Goal: Book appointment/travel/reservation

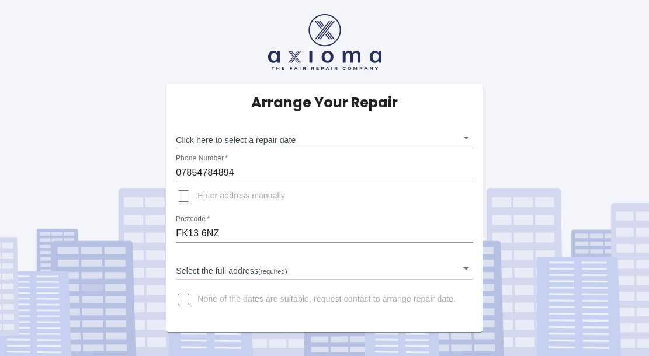
click at [228, 140] on body "Arrange Your Repair Click here to select a repair date ​ Phone Number   * 07854…" at bounding box center [324, 178] width 649 height 356
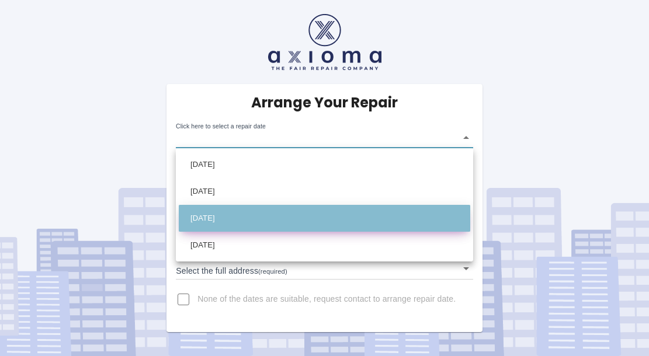
click at [232, 214] on li "[DATE]" at bounding box center [324, 218] width 291 height 27
type input "[DATE]T00:00:00.000Z"
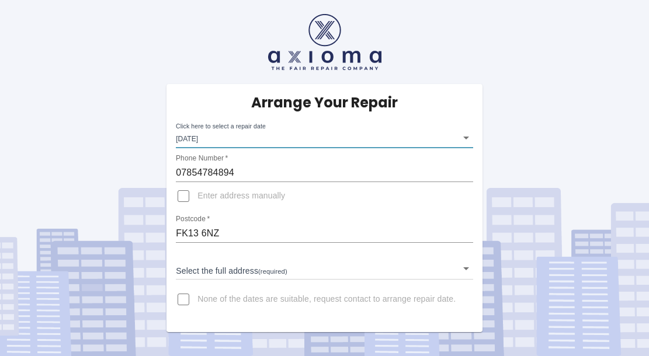
click at [467, 268] on body "Arrange Your Repair Click here to select a repair date [DATE] [DATE]T00:00:00.0…" at bounding box center [324, 178] width 649 height 356
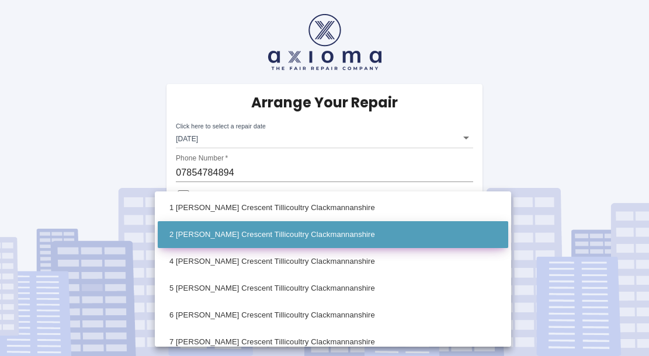
click at [280, 230] on li "2 [PERSON_NAME] Crescent Tillicoultry Clackmannanshire" at bounding box center [333, 234] width 350 height 27
type input "2 [PERSON_NAME] Crescent Tillicoultry Clackmannanshire"
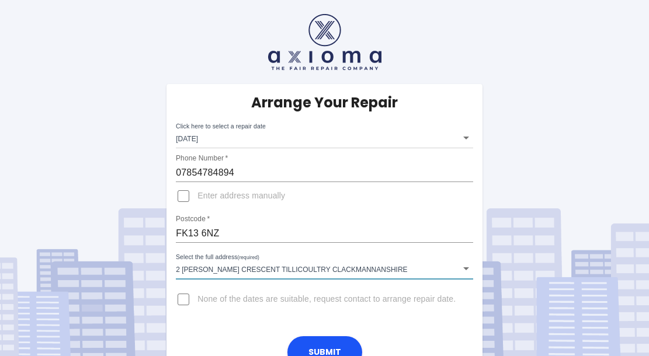
scroll to position [20, 0]
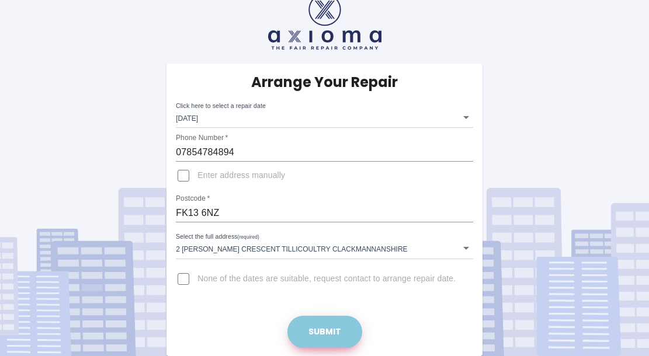
click at [341, 327] on button "Submit" at bounding box center [324, 332] width 75 height 32
